Goal: Transaction & Acquisition: Purchase product/service

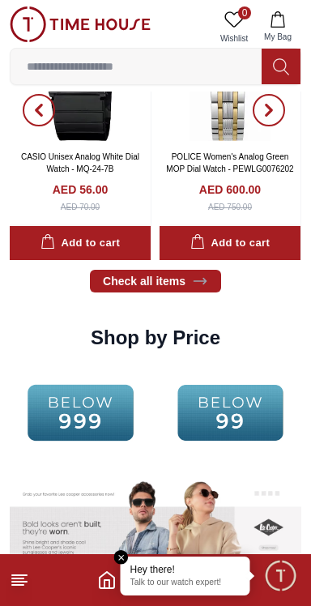
scroll to position [1937, 0]
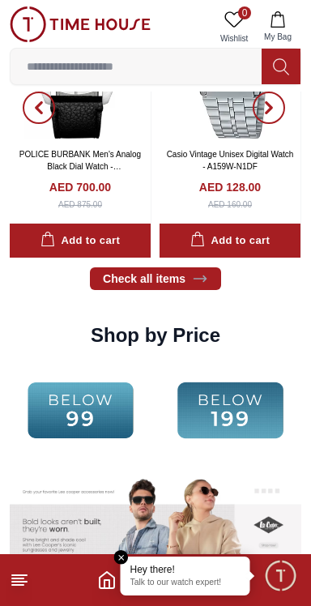
click at [240, 411] on img at bounding box center [231, 411] width 142 height 92
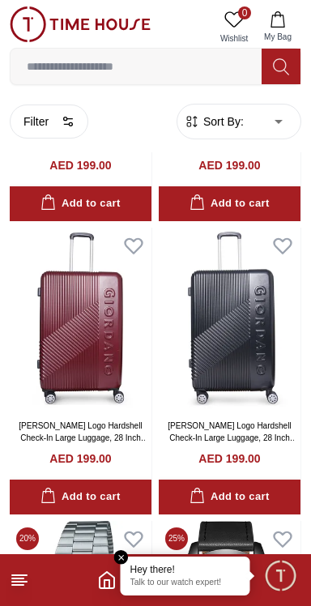
scroll to position [559, 0]
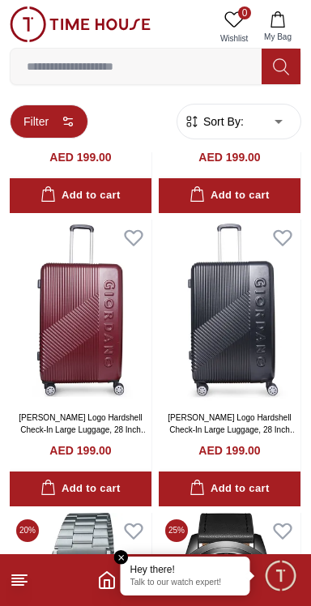
click at [61, 107] on button "Filter" at bounding box center [49, 122] width 79 height 34
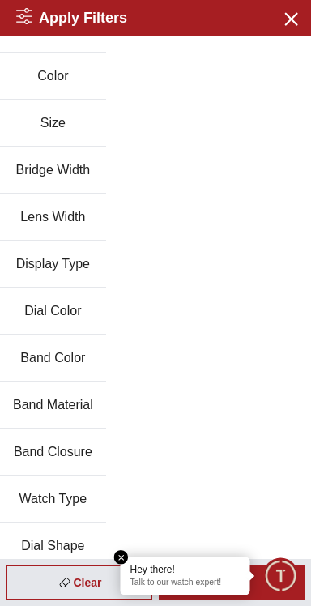
scroll to position [77, 0]
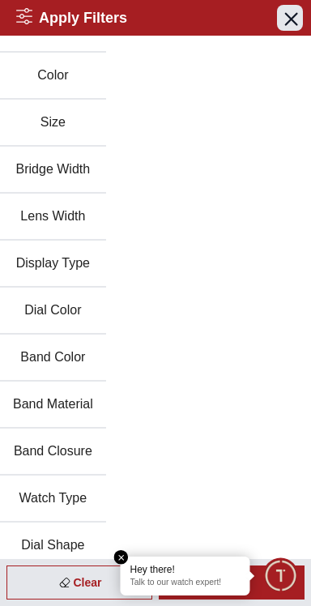
click at [291, 25] on icon "button" at bounding box center [290, 18] width 20 height 20
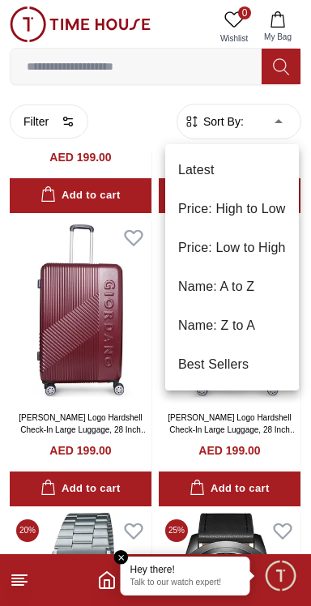
click at [263, 257] on li "Price: Low to High" at bounding box center [232, 248] width 134 height 39
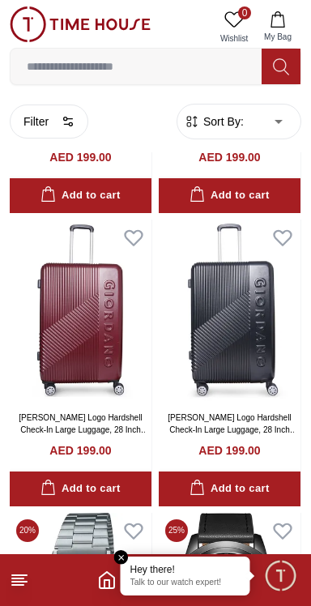
type input "*"
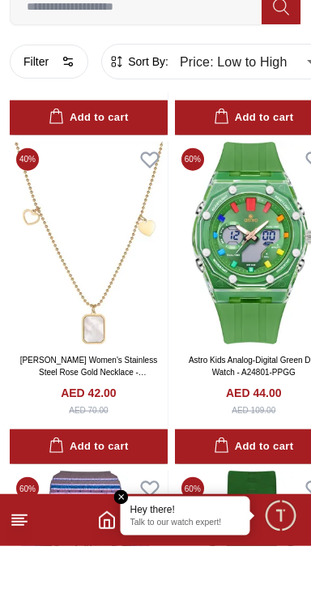
scroll to position [4273, 0]
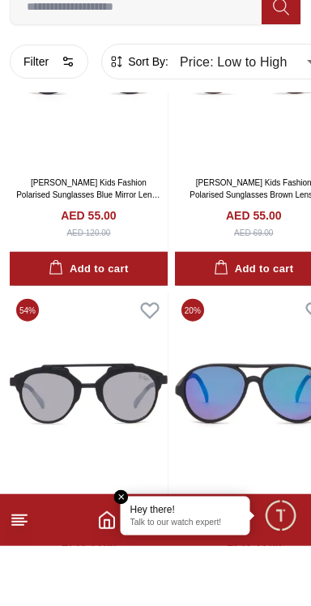
scroll to position [6321, 0]
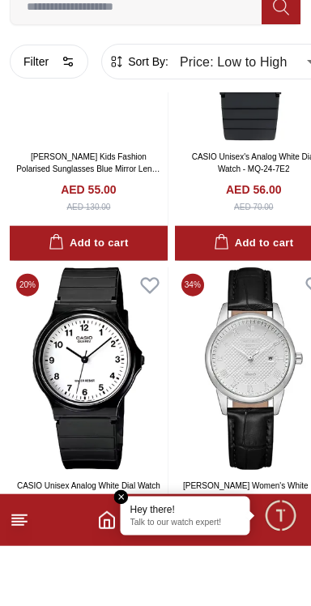
scroll to position [12890, 0]
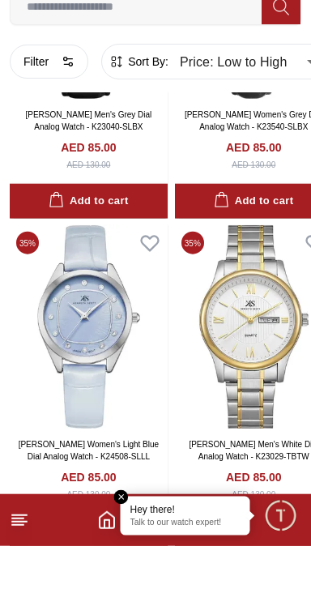
scroll to position [22757, 0]
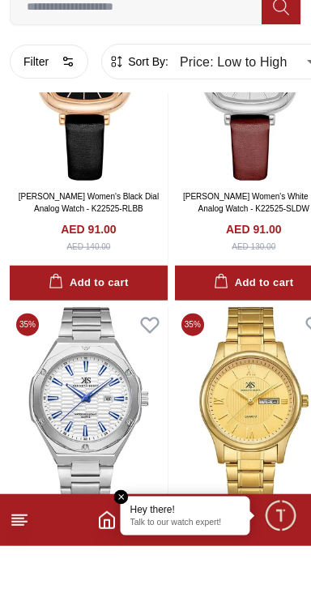
scroll to position [25858, 0]
